Goal: Transaction & Acquisition: Purchase product/service

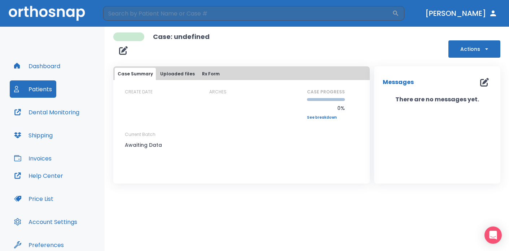
click at [50, 17] on img at bounding box center [47, 13] width 76 height 15
click at [45, 10] on img at bounding box center [47, 13] width 76 height 15
click at [473, 13] on button "[PERSON_NAME]" at bounding box center [461, 13] width 78 height 13
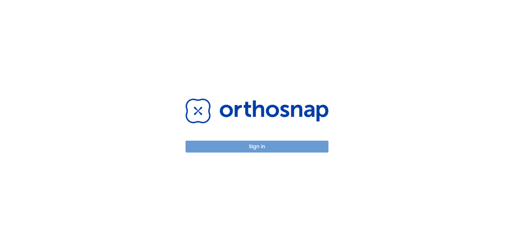
click at [231, 148] on button "Sign in" at bounding box center [256, 147] width 143 height 12
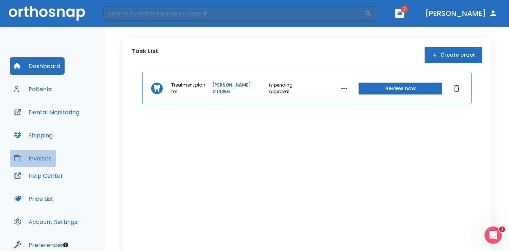
click at [38, 161] on button "Invoices" at bounding box center [33, 158] width 46 height 17
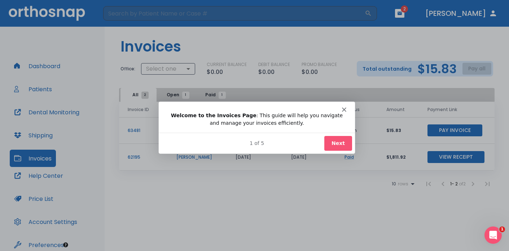
click at [343, 139] on button "Next" at bounding box center [338, 143] width 28 height 15
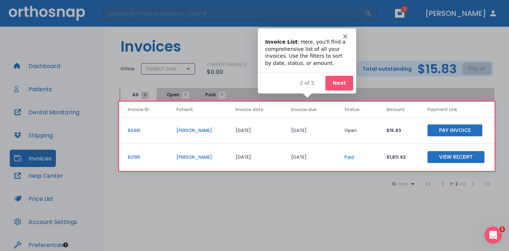
click at [339, 84] on button "Next" at bounding box center [339, 82] width 28 height 15
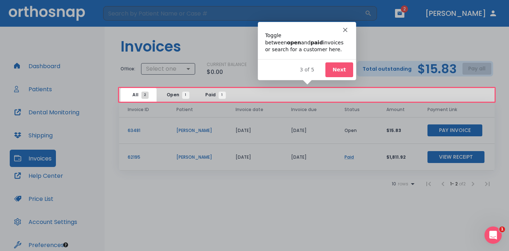
click at [342, 74] on button "Next" at bounding box center [339, 69] width 28 height 15
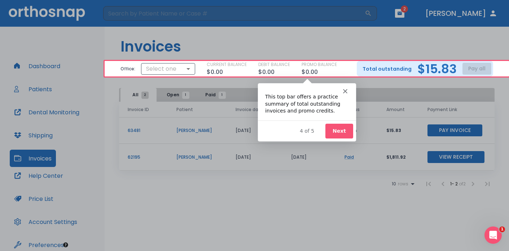
click at [347, 133] on button "Next" at bounding box center [339, 130] width 28 height 15
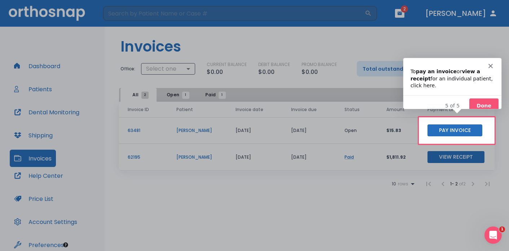
click at [487, 100] on button "Done" at bounding box center [483, 105] width 29 height 15
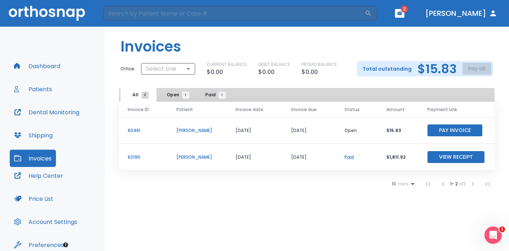
click at [444, 128] on button "Pay Invoice" at bounding box center [454, 130] width 55 height 12
click at [59, 14] on img at bounding box center [47, 13] width 76 height 15
click at [53, 69] on button "Dashboard" at bounding box center [37, 65] width 55 height 17
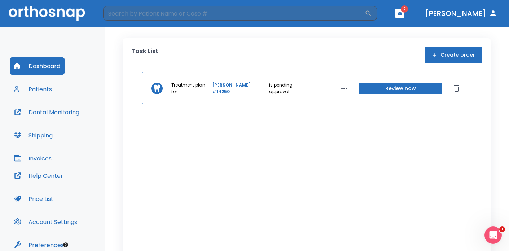
click at [367, 145] on div "Treatment plan for Ryan Comerford #14250 is pending approval Review now" at bounding box center [306, 179] width 351 height 214
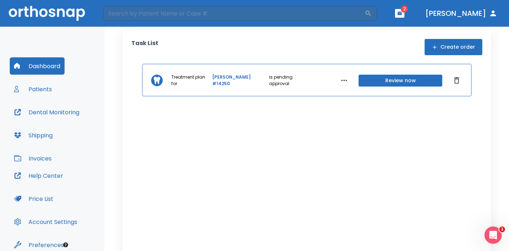
scroll to position [3, 0]
